Goal: Information Seeking & Learning: Check status

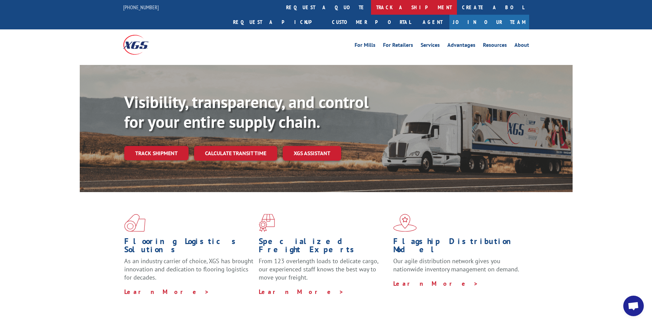
click at [371, 6] on link "track a shipment" at bounding box center [414, 7] width 86 height 15
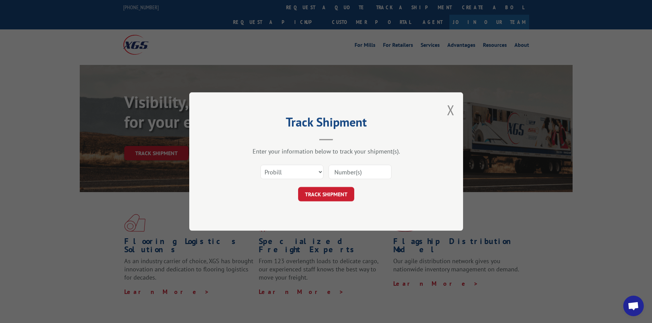
click at [348, 173] on input at bounding box center [359, 172] width 63 height 14
paste input "15963212"
type input "15963212"
click at [338, 192] on button "TRACK SHIPMENT" at bounding box center [326, 194] width 56 height 14
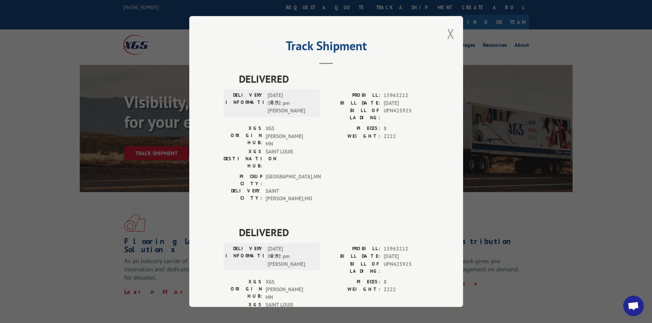
click at [447, 30] on button "Close modal" at bounding box center [451, 34] width 8 height 18
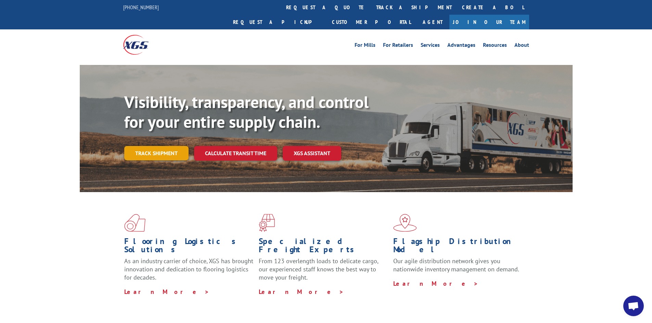
click at [165, 146] on link "Track shipment" at bounding box center [156, 153] width 64 height 14
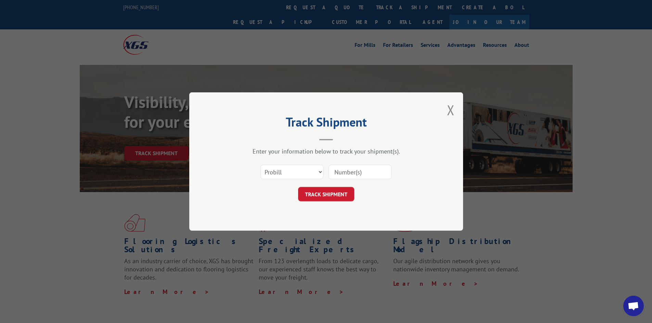
click at [353, 169] on input at bounding box center [359, 172] width 63 height 14
paste input "17553556"
type input "17553556"
click at [338, 205] on div "Track Shipment Enter your information below to track your shipment(s). Select c…" at bounding box center [326, 161] width 274 height 139
click at [341, 196] on button "TRACK SHIPMENT" at bounding box center [326, 194] width 56 height 14
